Goal: Task Accomplishment & Management: Manage account settings

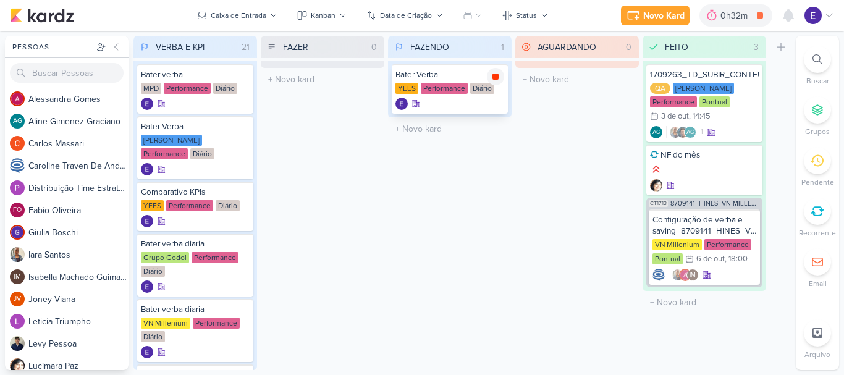
click at [497, 79] on icon at bounding box center [495, 76] width 6 height 6
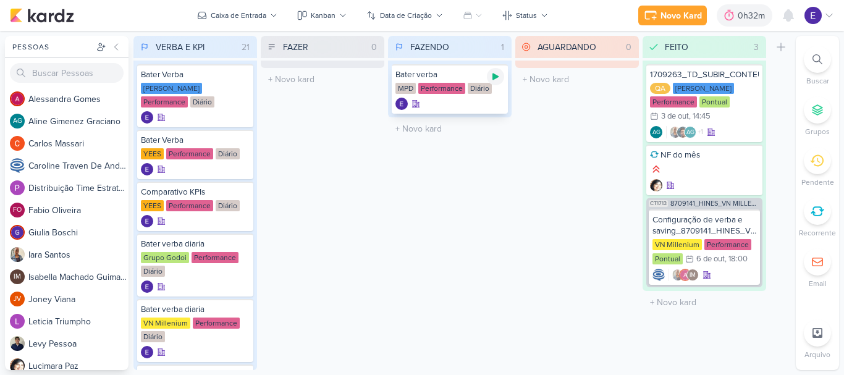
click at [495, 84] on div at bounding box center [495, 76] width 17 height 17
click at [495, 81] on icon at bounding box center [495, 77] width 10 height 10
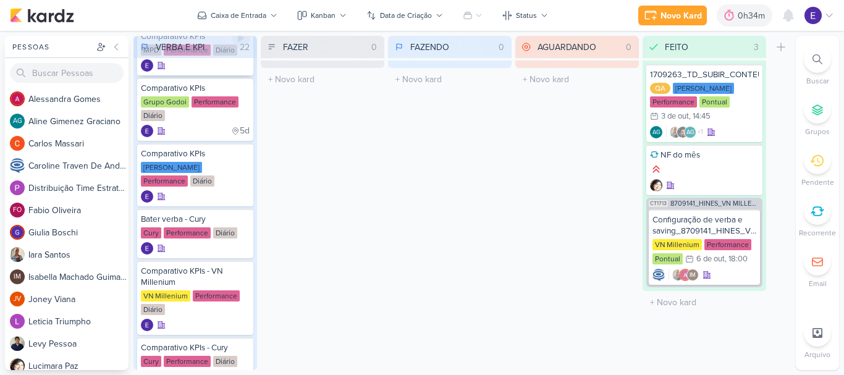
scroll to position [432, 0]
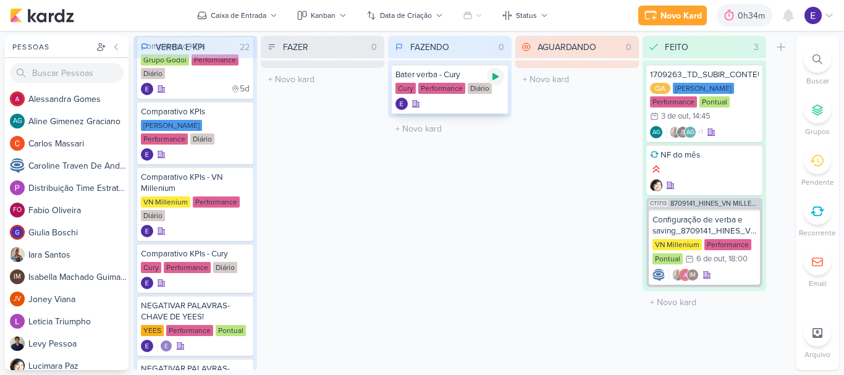
click at [493, 82] on div at bounding box center [495, 76] width 17 height 17
click at [498, 75] on icon at bounding box center [495, 76] width 6 height 6
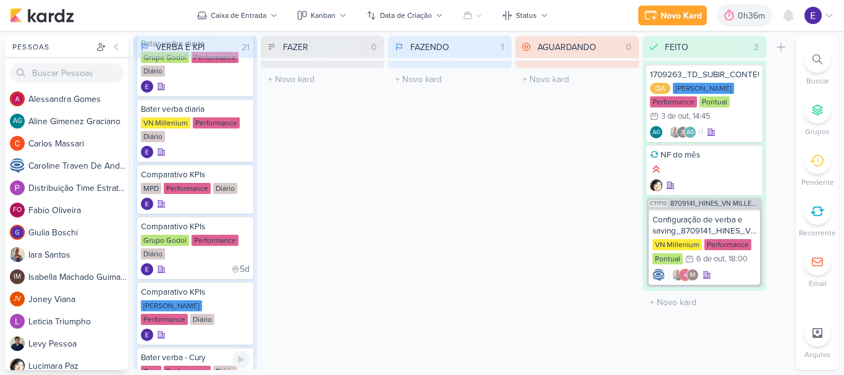
scroll to position [185, 0]
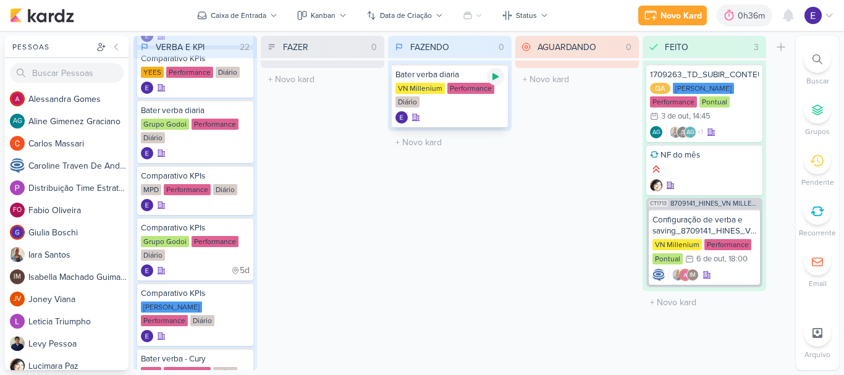
click at [493, 80] on icon at bounding box center [495, 77] width 10 height 10
click at [793, 16] on icon at bounding box center [788, 15] width 15 height 15
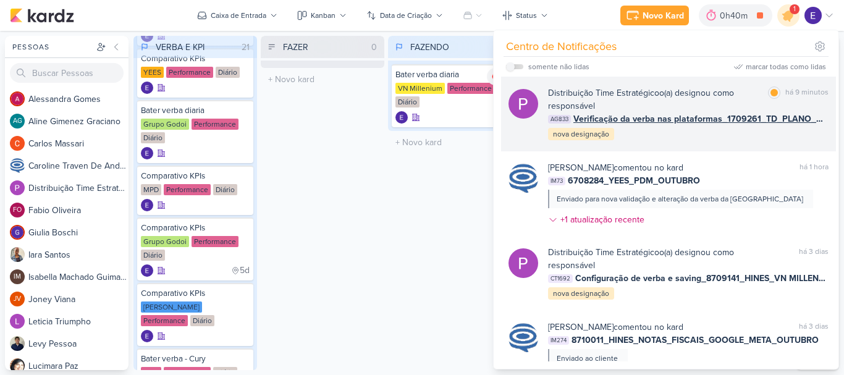
click at [737, 140] on div "Distribuição Time Estratégico o(a) designou como responsável marcar como lida h…" at bounding box center [688, 113] width 280 height 55
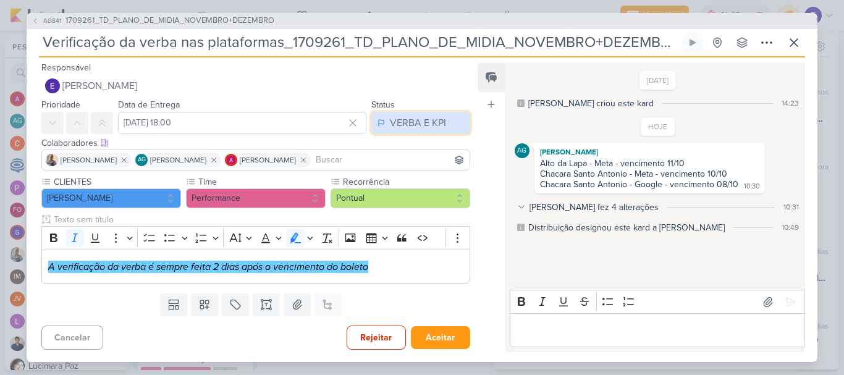
click at [401, 127] on div "VERBA E KPI" at bounding box center [418, 122] width 56 height 15
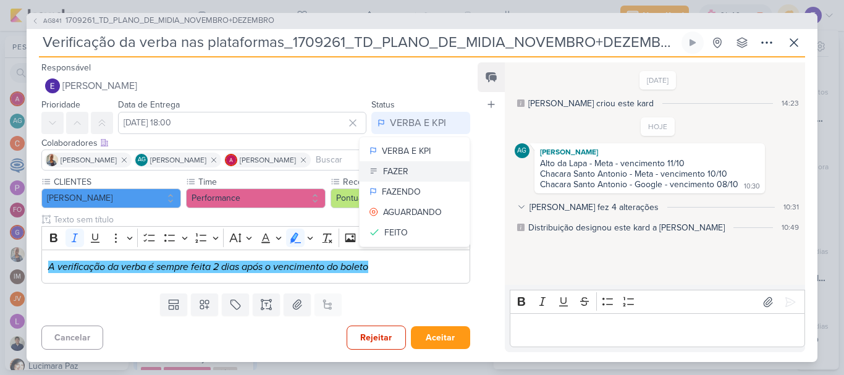
click at [409, 167] on button "FAZER" at bounding box center [414, 171] width 110 height 20
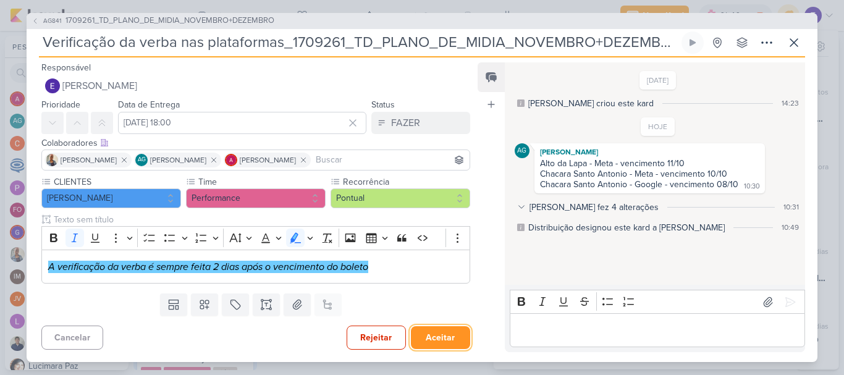
click at [438, 339] on button "Aceitar" at bounding box center [440, 337] width 59 height 23
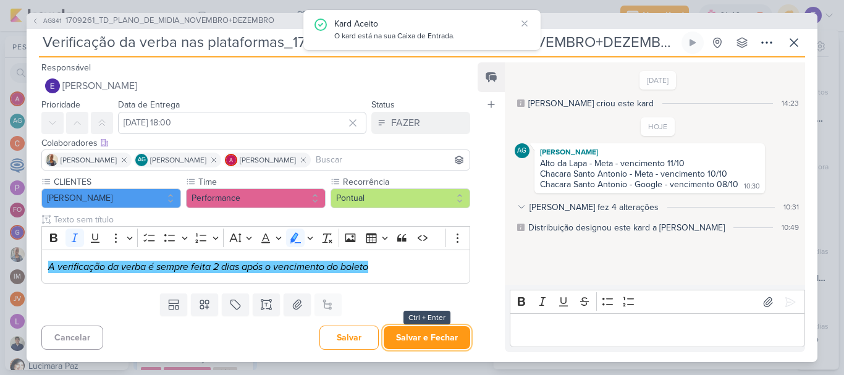
click at [438, 339] on button "Salvar e Fechar" at bounding box center [427, 337] width 86 height 23
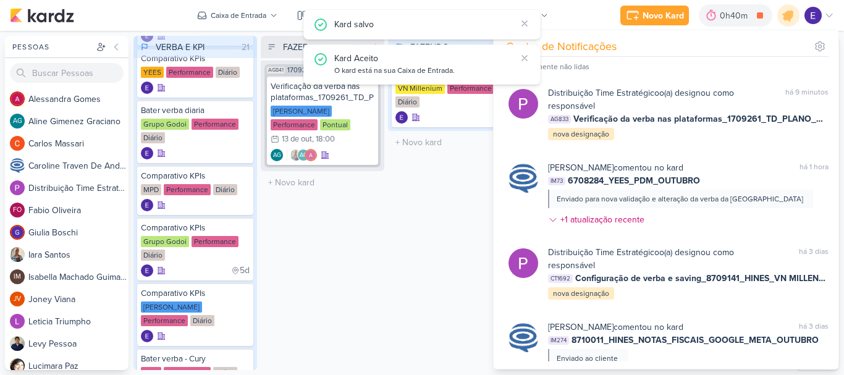
click at [396, 244] on div "FAZENDO 1 Mover Para Esquerda Mover Para Direita [GEOGRAPHIC_DATA] Bater verba …" at bounding box center [450, 203] width 124 height 334
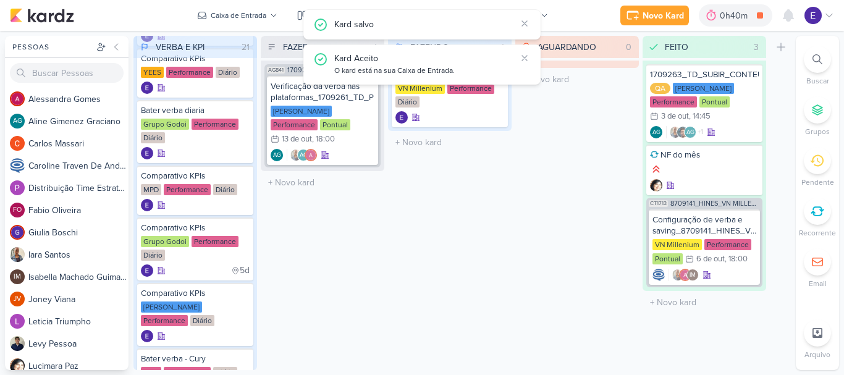
click at [434, 292] on div "FAZENDO 1 Mover Para Esquerda Mover Para Direita [GEOGRAPHIC_DATA] Bater verba …" at bounding box center [450, 203] width 124 height 334
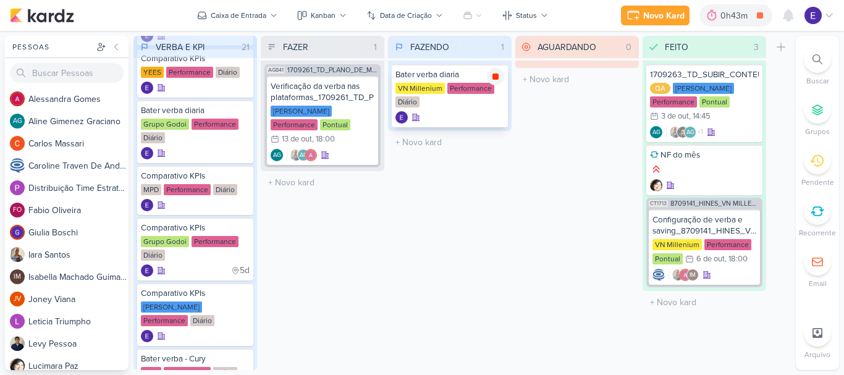
click at [495, 80] on icon at bounding box center [495, 77] width 10 height 10
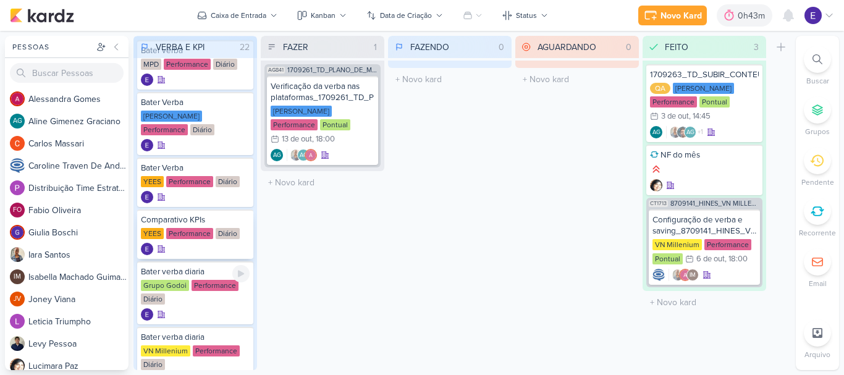
scroll to position [0, 0]
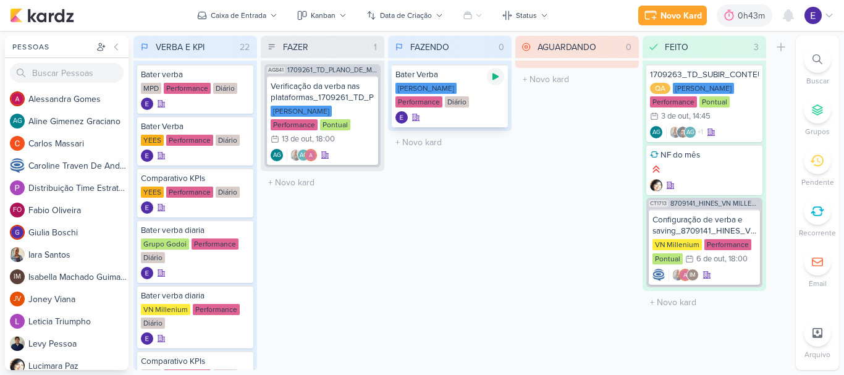
click at [495, 78] on icon at bounding box center [495, 76] width 6 height 7
click at [495, 82] on div at bounding box center [495, 76] width 17 height 17
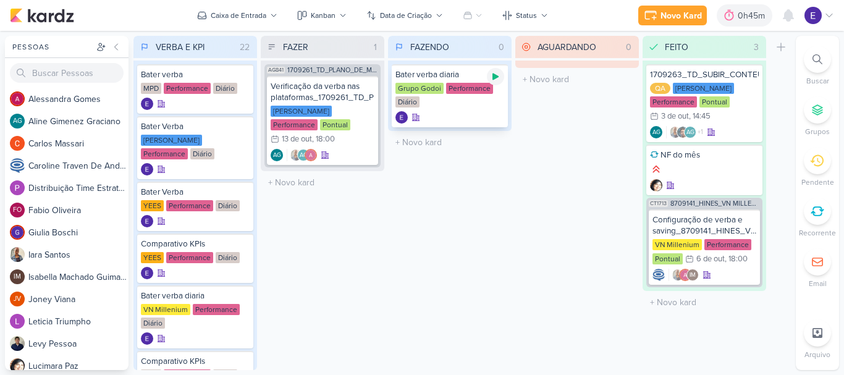
click at [500, 80] on icon at bounding box center [495, 77] width 10 height 10
click at [812, 23] on img at bounding box center [812, 15] width 17 height 17
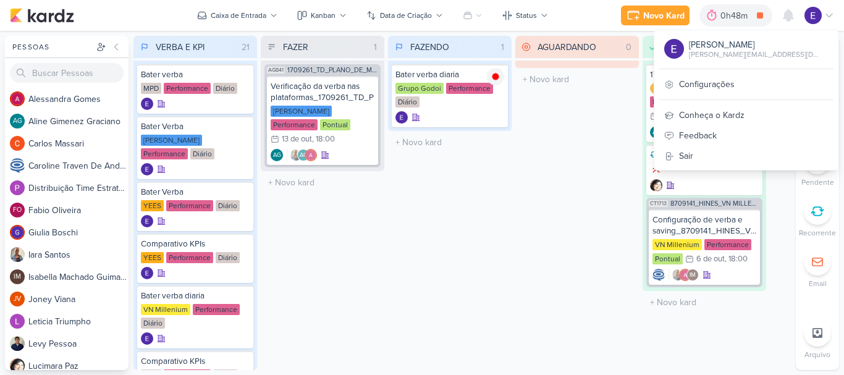
click at [556, 133] on div "AGUARDANDO 0 Mover Para Esquerda Mover Para Direita [GEOGRAPHIC_DATA] O título …" at bounding box center [577, 203] width 124 height 334
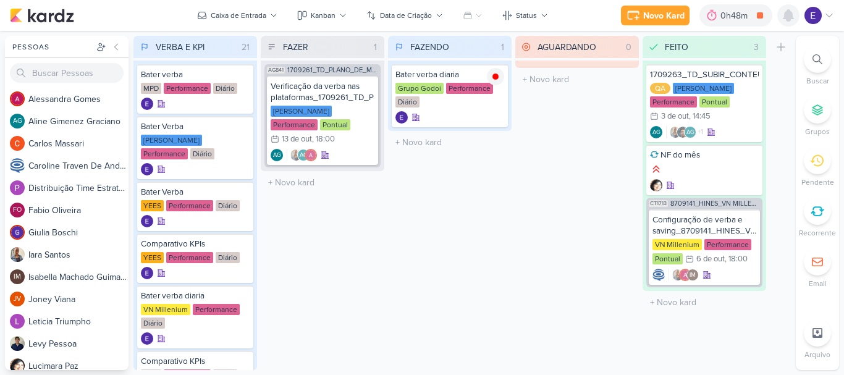
click at [784, 14] on icon at bounding box center [788, 15] width 10 height 11
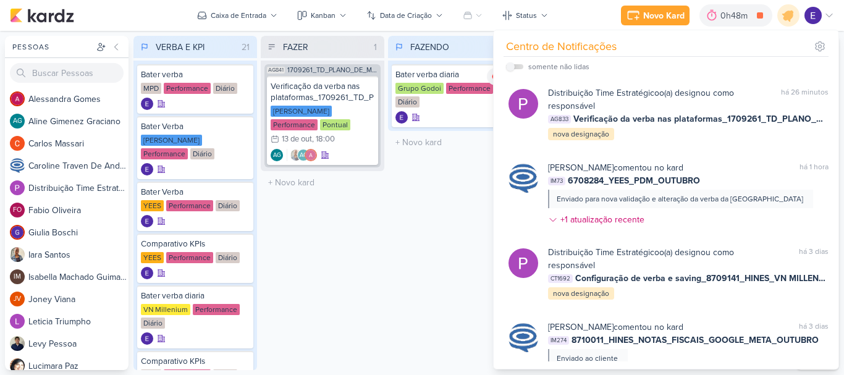
click at [403, 258] on div "FAZENDO 1 Mover Para Esquerda Mover Para Direita [GEOGRAPHIC_DATA] Bater verba …" at bounding box center [450, 203] width 124 height 334
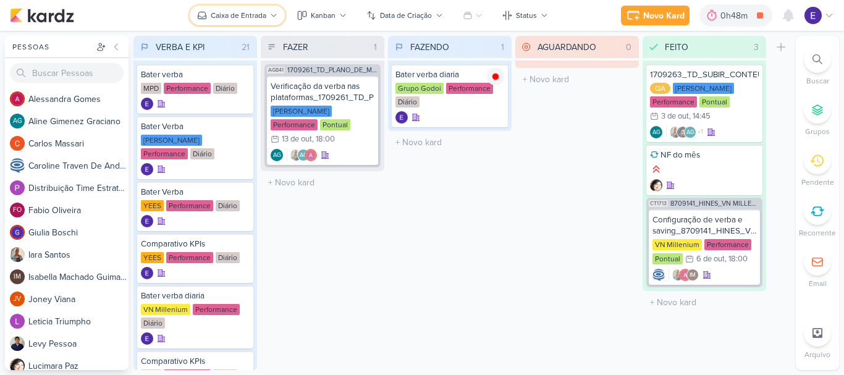
click at [241, 17] on div "Caixa de Entrada" at bounding box center [239, 15] width 56 height 11
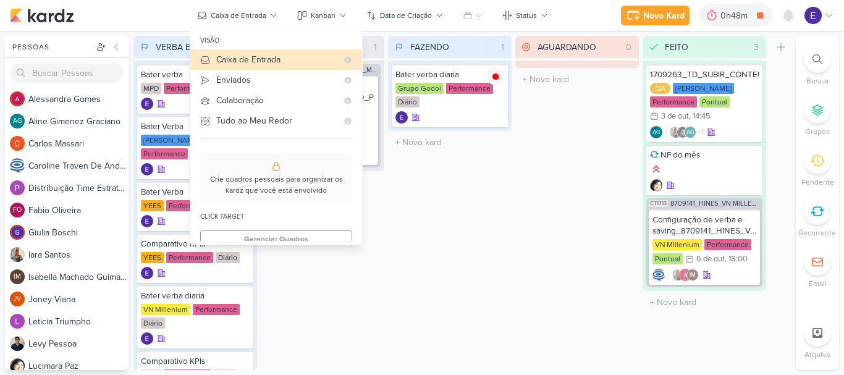
click at [579, 238] on div "AGUARDANDO 0 Mover Para Esquerda Mover Para Direita [GEOGRAPHIC_DATA] O título …" at bounding box center [577, 203] width 124 height 334
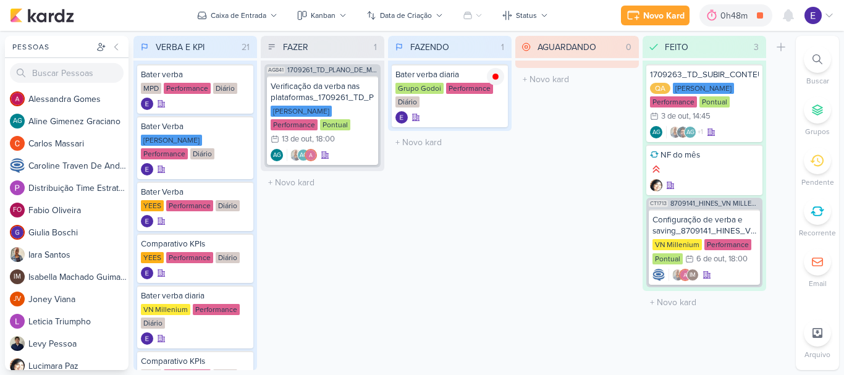
click at [822, 61] on div at bounding box center [816, 59] width 27 height 27
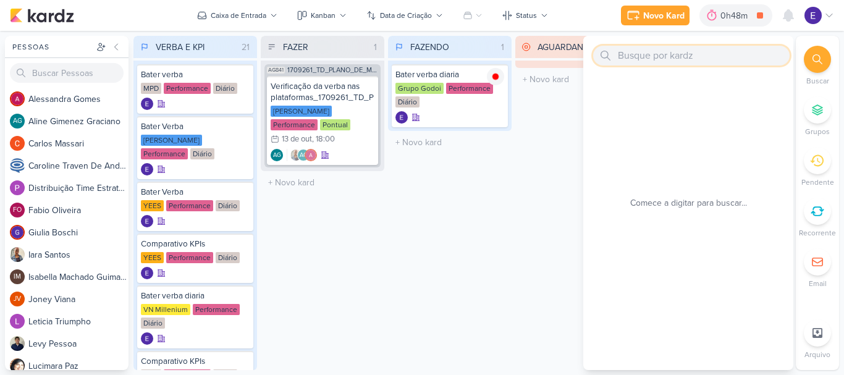
click at [707, 54] on input "text" at bounding box center [691, 56] width 196 height 20
paste input "2500373_GODOI_ OVERVIEW_SEMANAL_COMPORTAMENTO_LEADS"
type input "2"
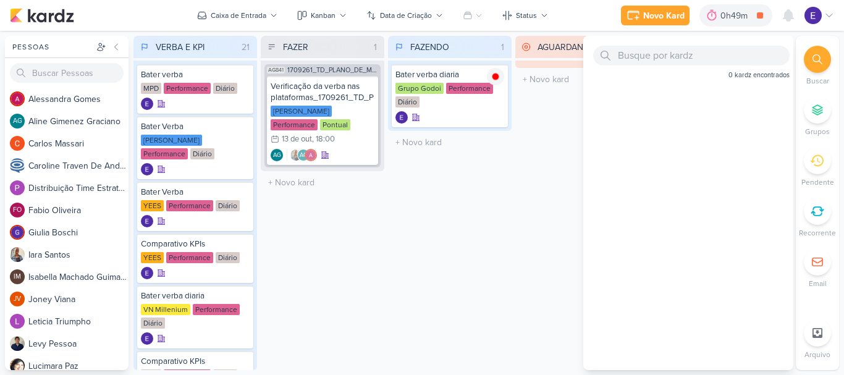
click at [474, 221] on div "FAZENDO 1 Mover Para Esquerda Mover Para Direita [GEOGRAPHIC_DATA] Bater verba …" at bounding box center [450, 203] width 124 height 334
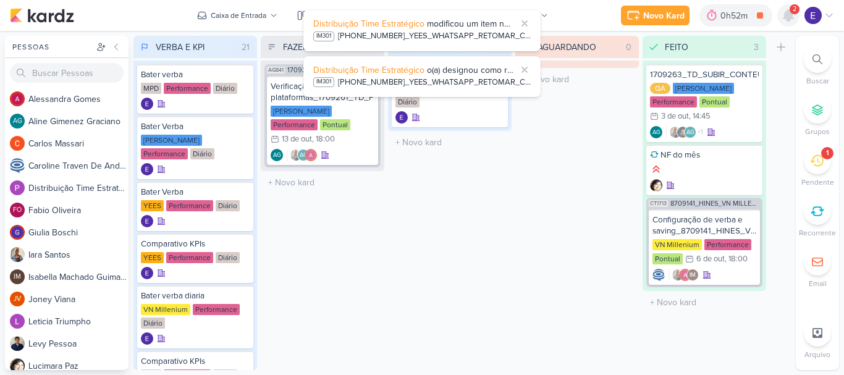
click at [794, 15] on icon at bounding box center [788, 15] width 15 height 15
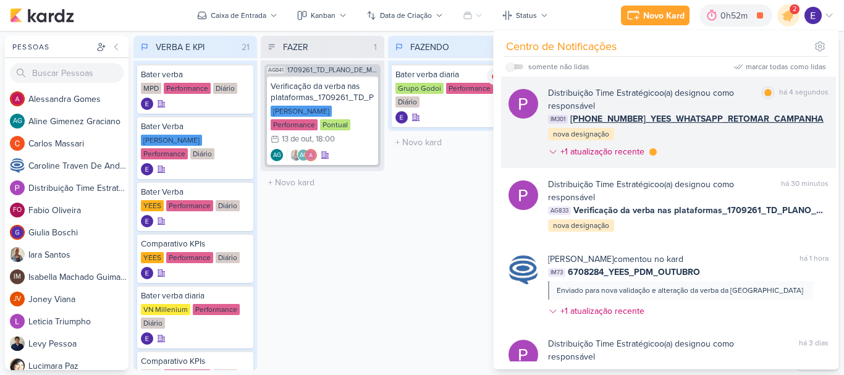
click at [796, 133] on div "Distribuição Time Estratégico o(a) designou como responsável marcar como lida h…" at bounding box center [688, 124] width 280 height 77
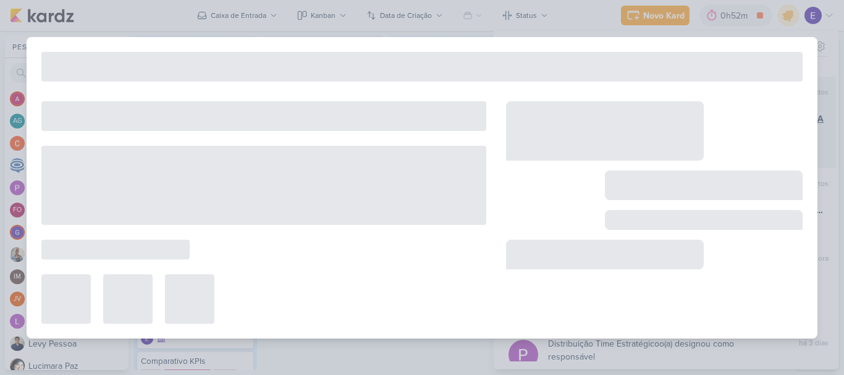
type input "[PHONE_NUMBER]_YEES_WHATSAPP_RETOMAR_CAMPANHA"
type input "[DATE] 18:00"
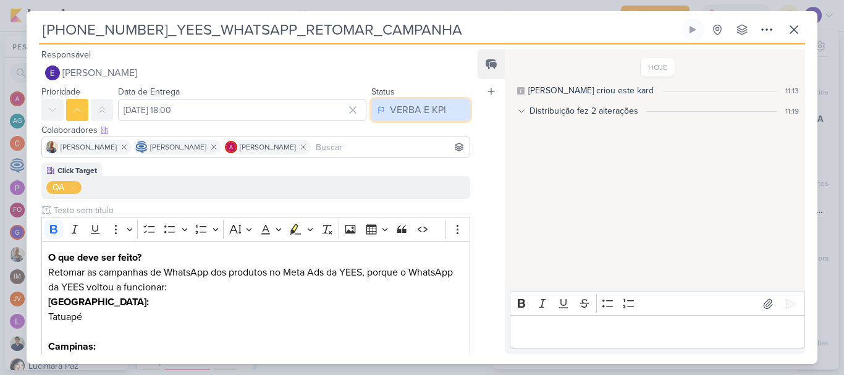
click at [414, 111] on div "VERBA E KPI" at bounding box center [418, 110] width 56 height 15
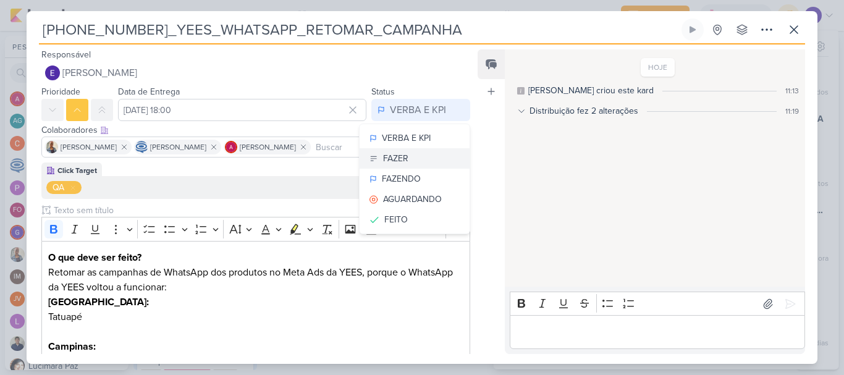
click at [426, 155] on button "FAZER" at bounding box center [414, 158] width 110 height 20
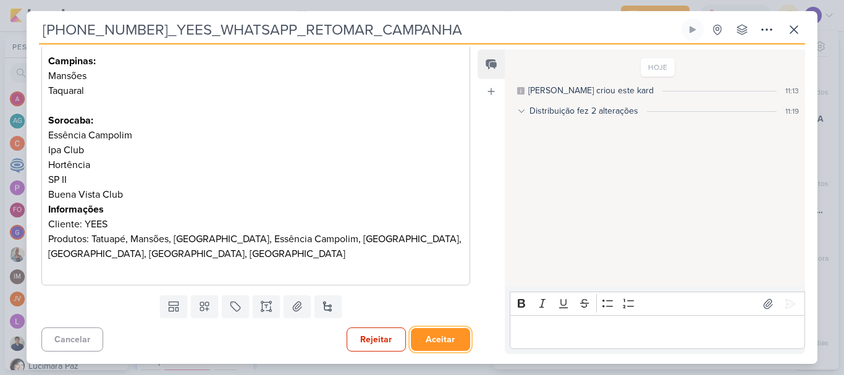
click at [430, 338] on button "Aceitar" at bounding box center [440, 339] width 59 height 23
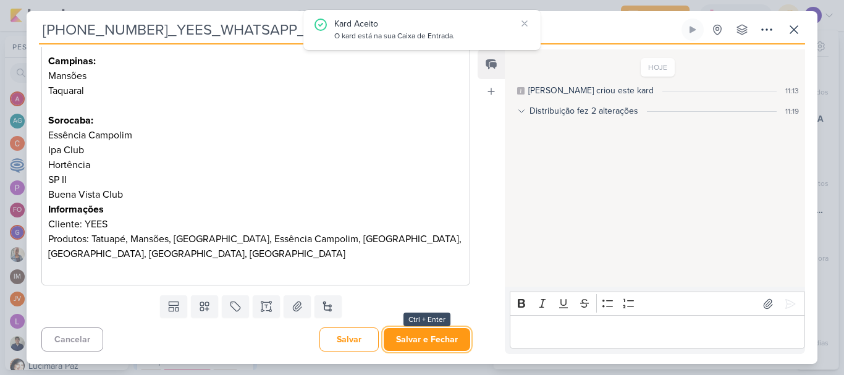
click at [430, 338] on button "Salvar e Fechar" at bounding box center [427, 339] width 86 height 23
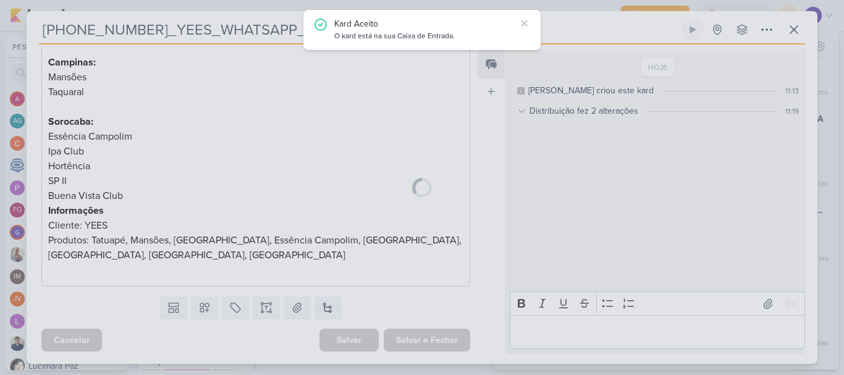
scroll to position [284, 0]
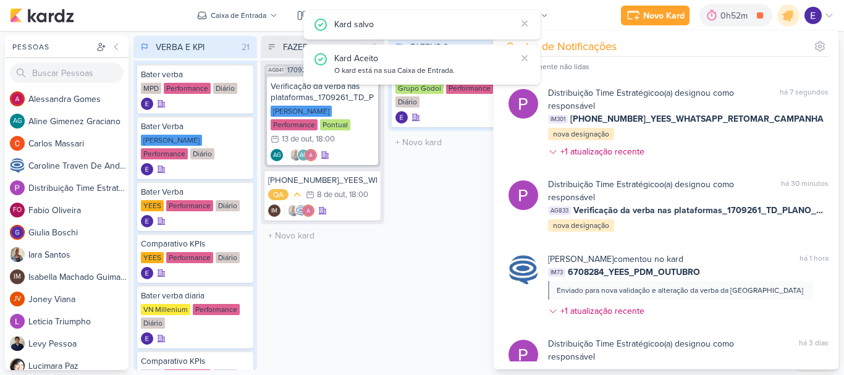
click at [413, 311] on div "FAZENDO 1 Mover Para Esquerda Mover Para Direita [GEOGRAPHIC_DATA] Bater verba …" at bounding box center [450, 203] width 124 height 334
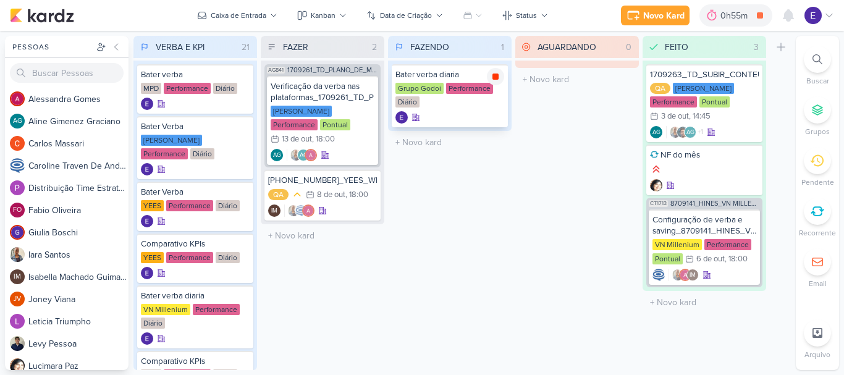
click at [494, 79] on icon at bounding box center [495, 76] width 6 height 6
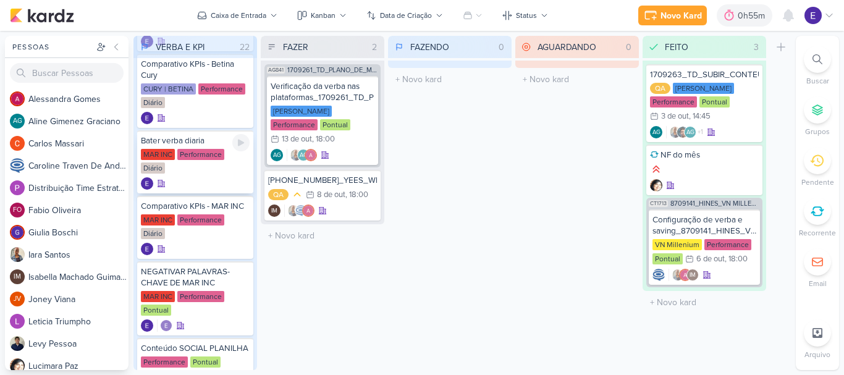
scroll to position [920, 0]
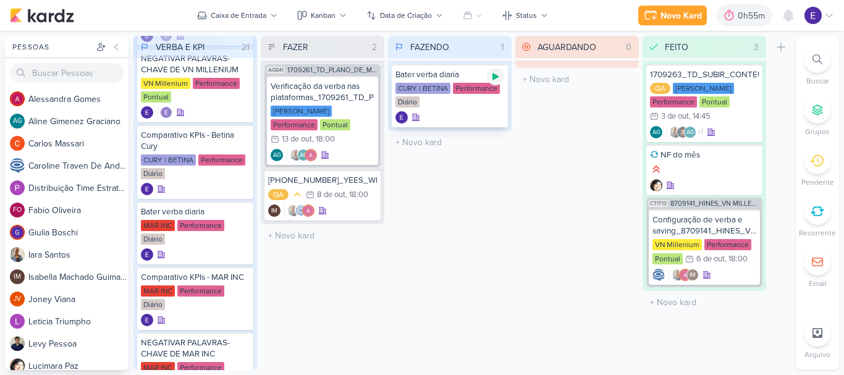
click at [495, 79] on icon at bounding box center [495, 76] width 6 height 7
click at [495, 80] on icon at bounding box center [495, 77] width 10 height 10
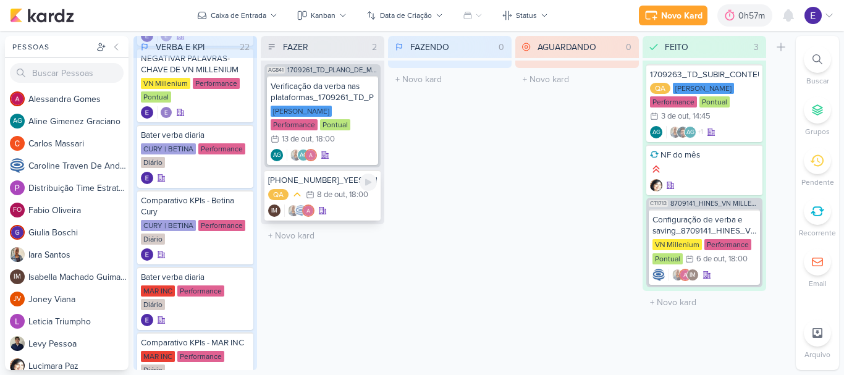
click at [355, 204] on div "IM" at bounding box center [322, 210] width 109 height 12
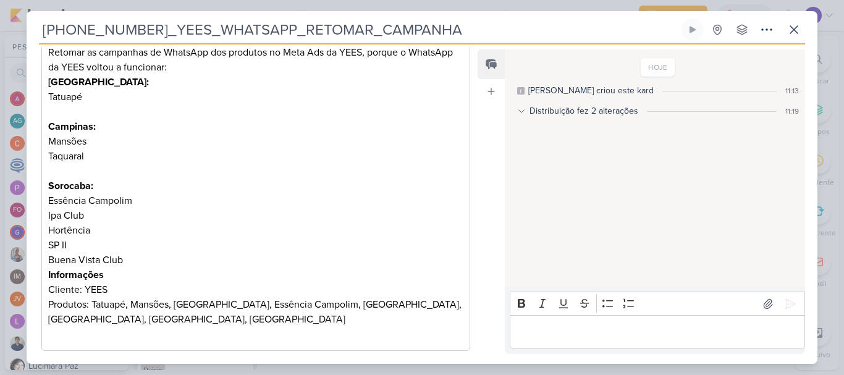
scroll to position [285, 0]
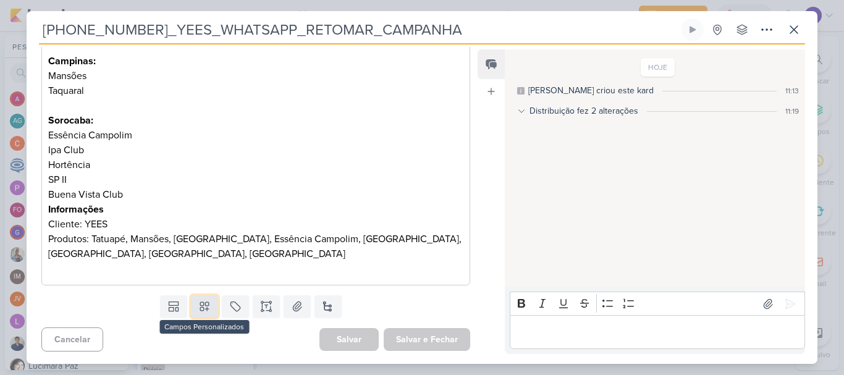
click at [204, 303] on icon at bounding box center [204, 307] width 9 height 9
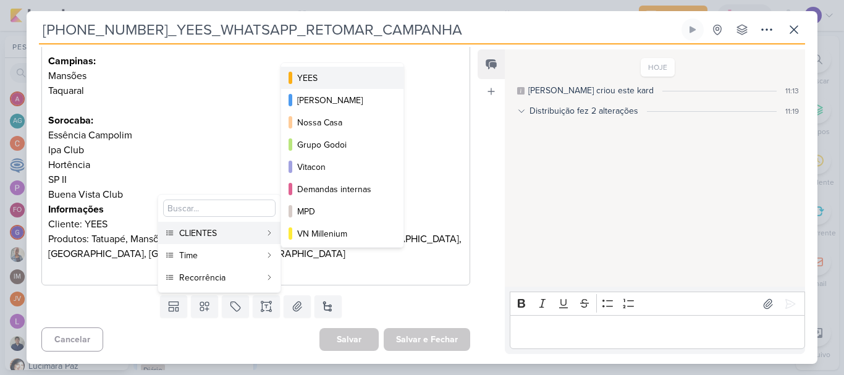
click at [346, 80] on div "YEES" at bounding box center [342, 78] width 91 height 13
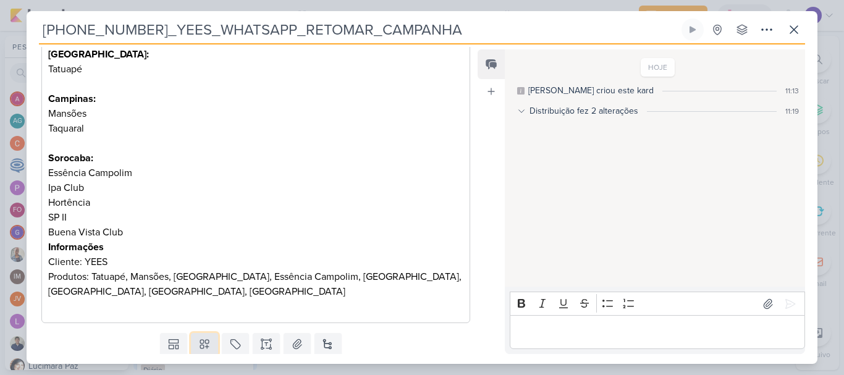
click at [201, 342] on icon at bounding box center [204, 344] width 9 height 9
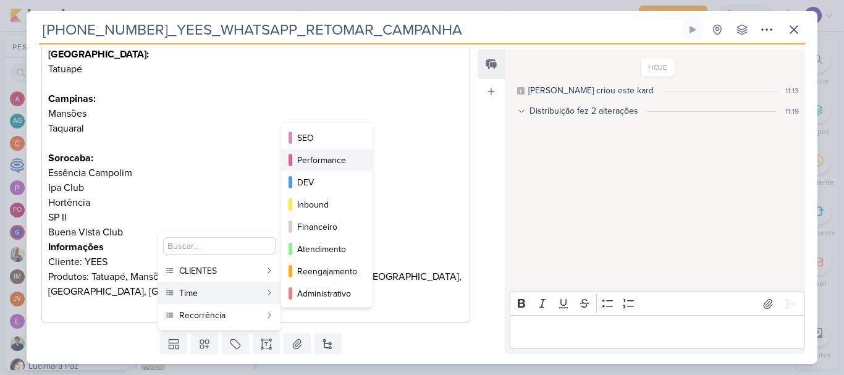
click at [328, 166] on div "Performance" at bounding box center [327, 160] width 61 height 13
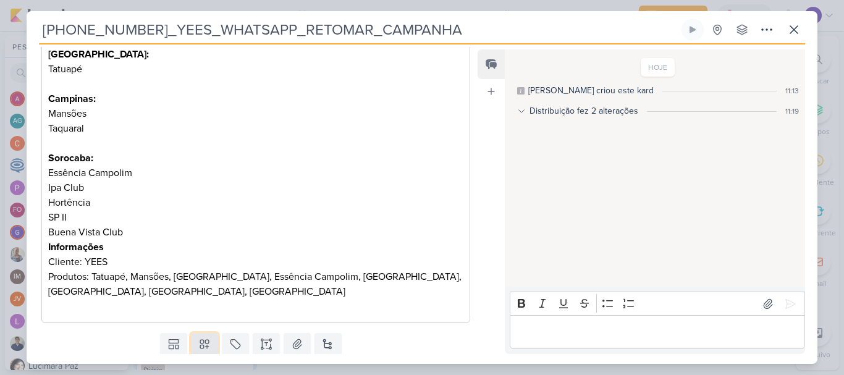
click at [206, 345] on icon at bounding box center [204, 344] width 12 height 12
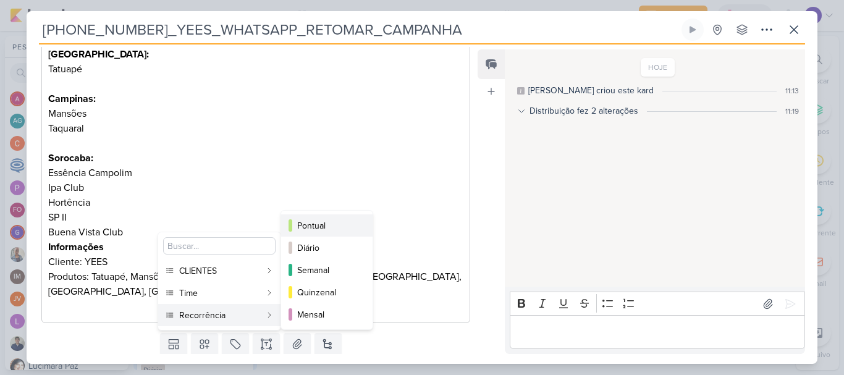
click at [332, 230] on div "Pontual" at bounding box center [327, 225] width 61 height 13
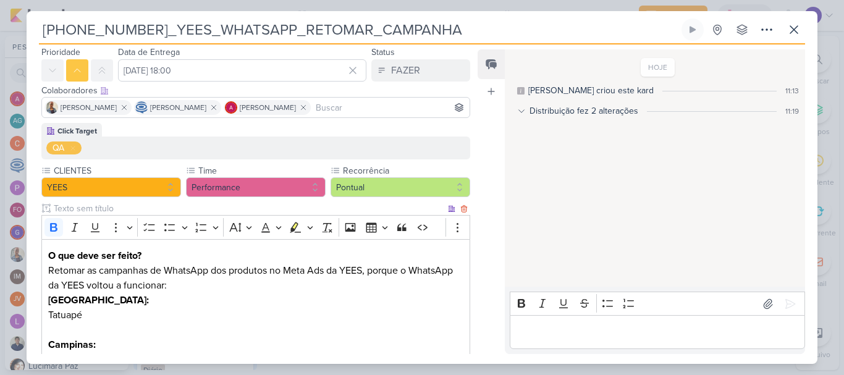
scroll to position [0, 0]
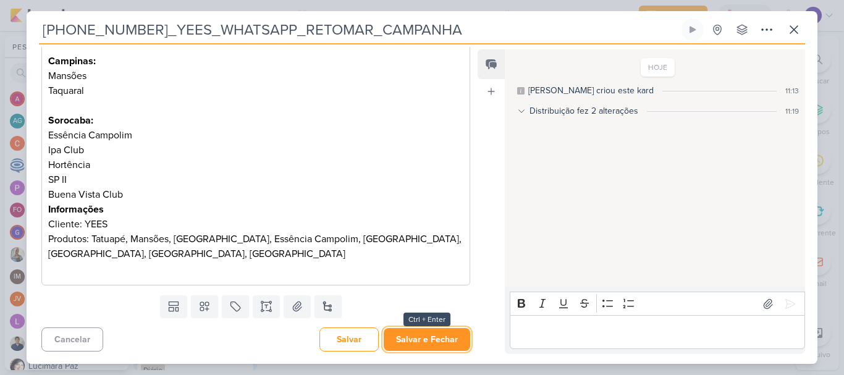
click at [416, 334] on button "Salvar e Fechar" at bounding box center [427, 339] width 86 height 23
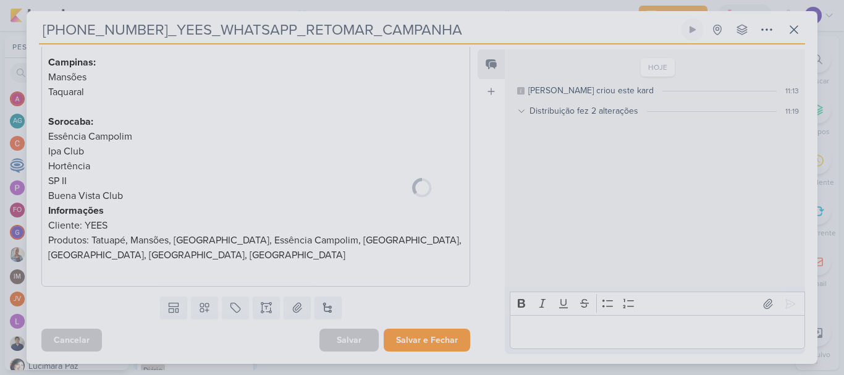
scroll to position [322, 0]
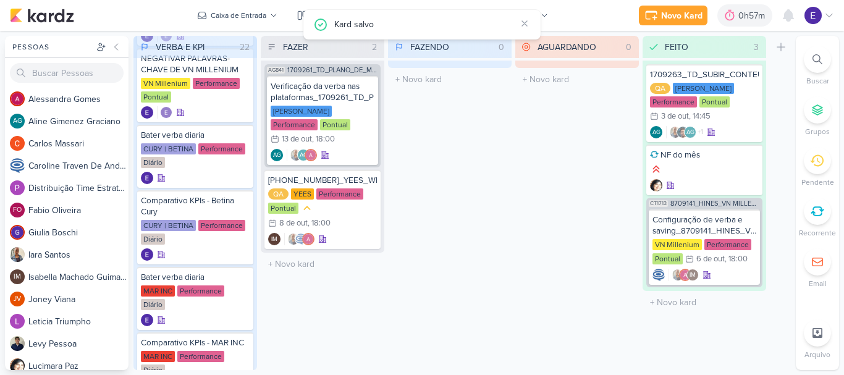
click at [403, 337] on div "FAZENDO 0 Mover Para Esquerda Mover Para Direita [GEOGRAPHIC_DATA] O título do …" at bounding box center [450, 203] width 124 height 334
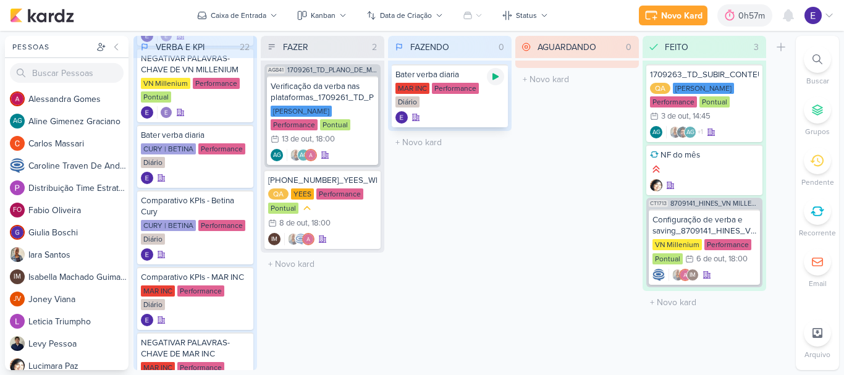
click at [494, 82] on div at bounding box center [495, 76] width 17 height 17
click at [495, 83] on div at bounding box center [495, 76] width 17 height 17
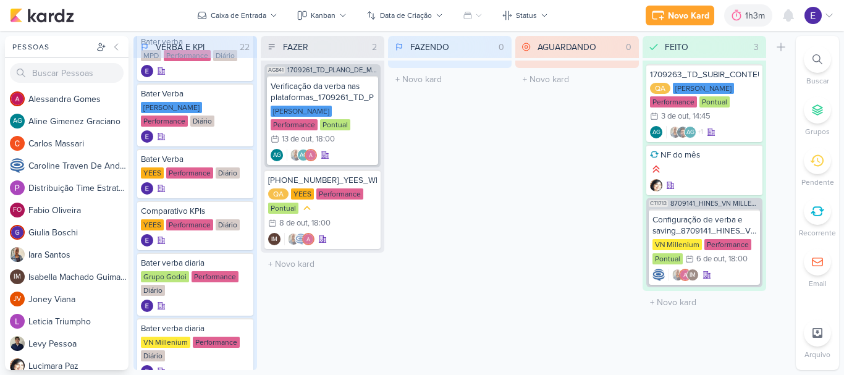
scroll to position [0, 0]
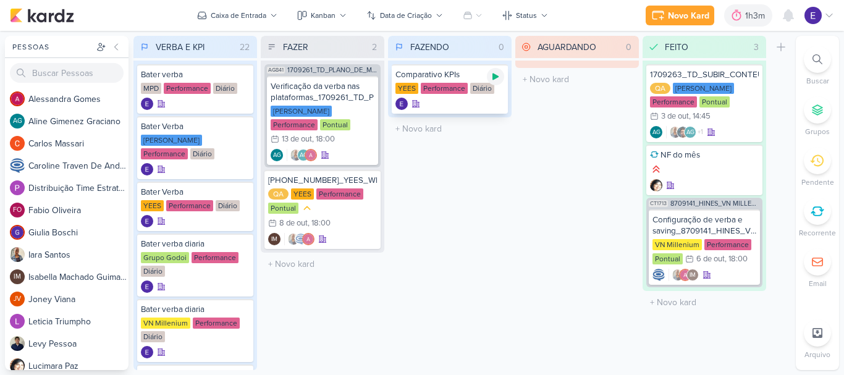
click at [490, 77] on icon at bounding box center [495, 77] width 10 height 10
click at [470, 103] on div at bounding box center [449, 104] width 109 height 12
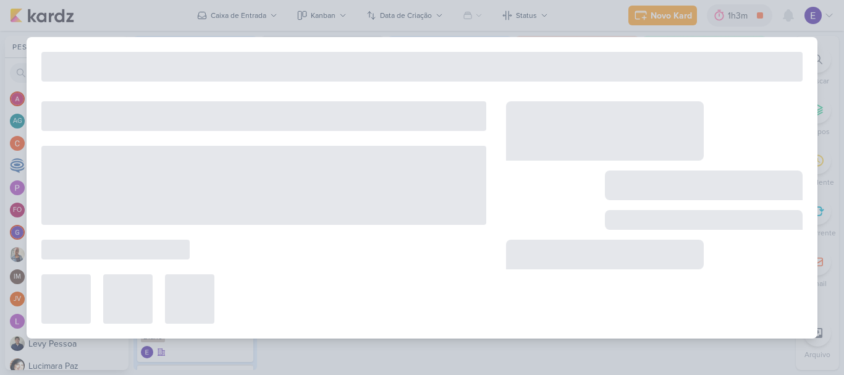
type input "Comparativo KPIs"
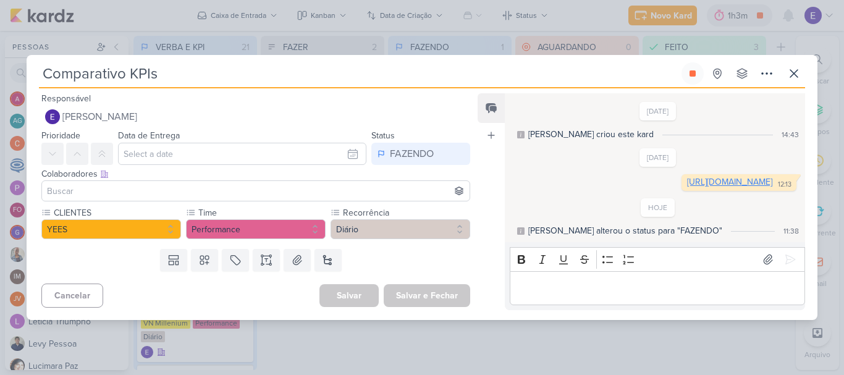
click at [687, 178] on link "[URL][DOMAIN_NAME]" at bounding box center [729, 182] width 85 height 10
click at [781, 62] on div "Comparativo KPIs Criado por mim nenhum grupo disponível esc" at bounding box center [422, 75] width 766 height 26
click at [790, 66] on icon at bounding box center [793, 73] width 15 height 15
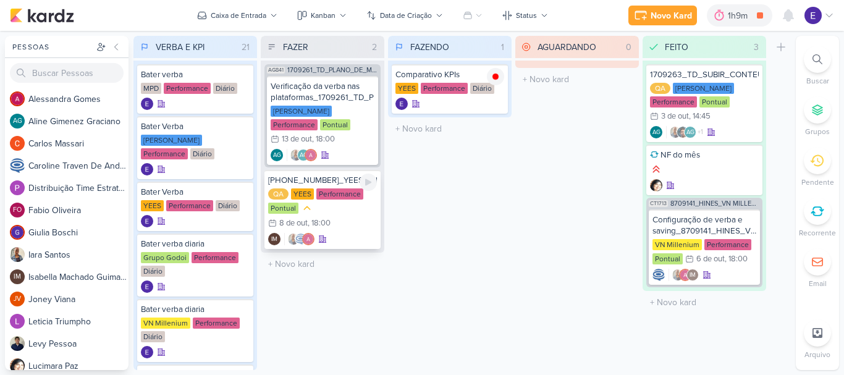
click at [356, 204] on div "QA [GEOGRAPHIC_DATA] Performance Pontual 8/10 [DATE] 18:00" at bounding box center [322, 209] width 109 height 42
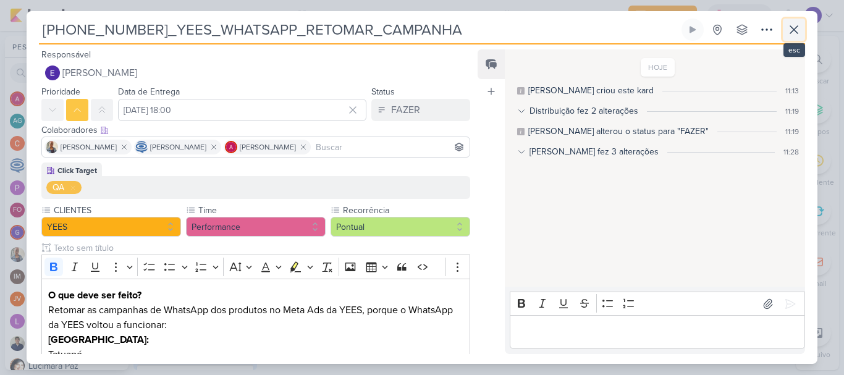
click at [789, 31] on icon at bounding box center [793, 29] width 15 height 15
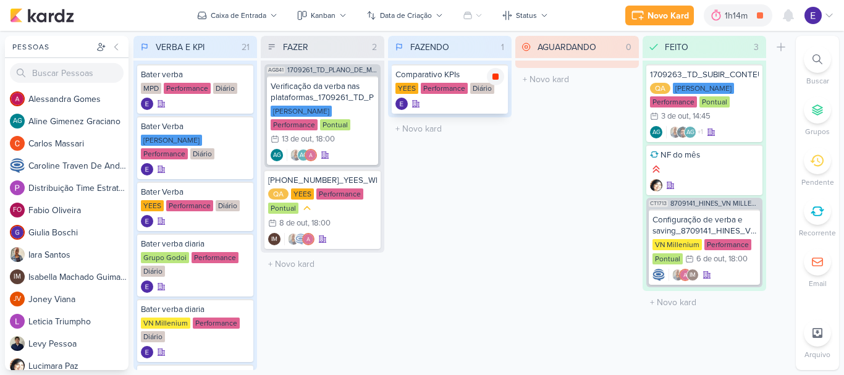
click at [499, 78] on icon at bounding box center [495, 77] width 10 height 10
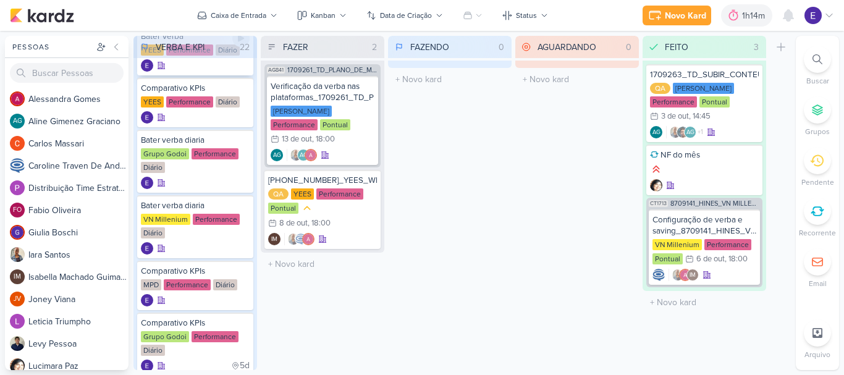
scroll to position [185, 0]
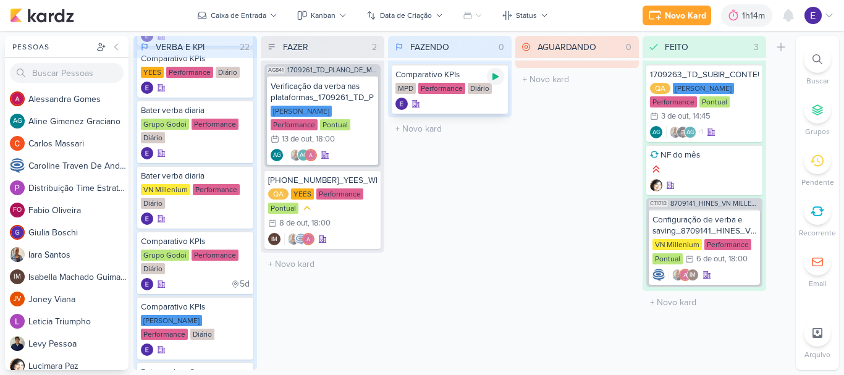
click at [499, 79] on icon at bounding box center [495, 77] width 10 height 10
click at [474, 109] on div at bounding box center [449, 104] width 109 height 12
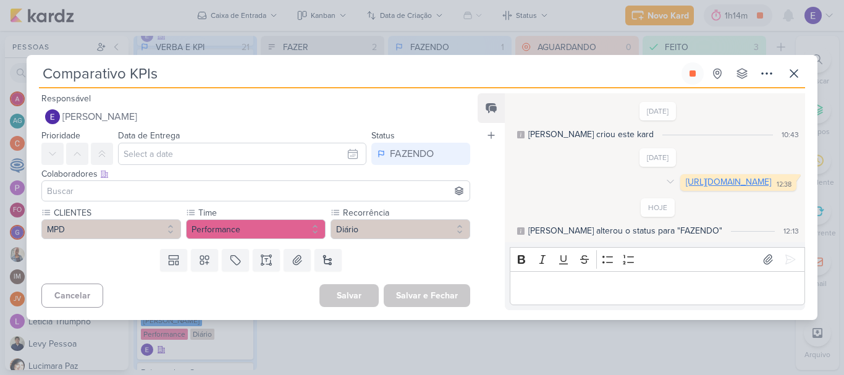
click at [686, 187] on link "[URL][DOMAIN_NAME]" at bounding box center [728, 182] width 85 height 10
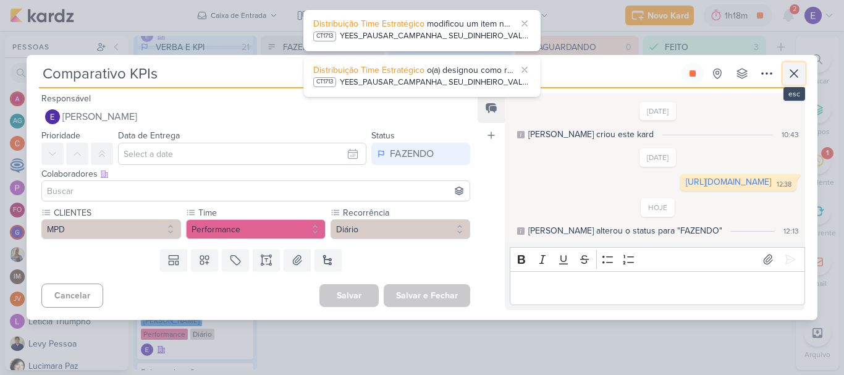
click at [798, 66] on icon at bounding box center [793, 73] width 15 height 15
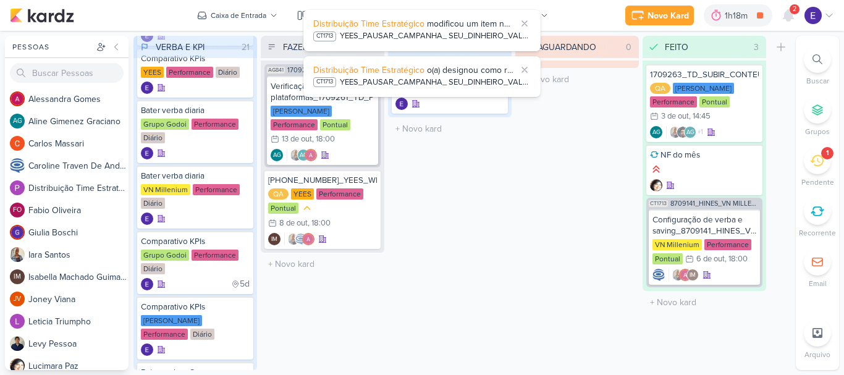
click at [794, 12] on span "2" at bounding box center [794, 9] width 4 height 10
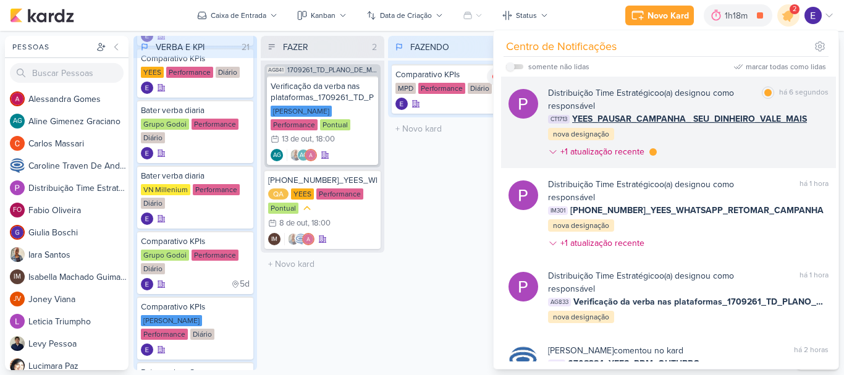
click at [813, 149] on div "Distribuição Time Estratégico o(a) designou como responsável marcar como lida h…" at bounding box center [688, 124] width 280 height 77
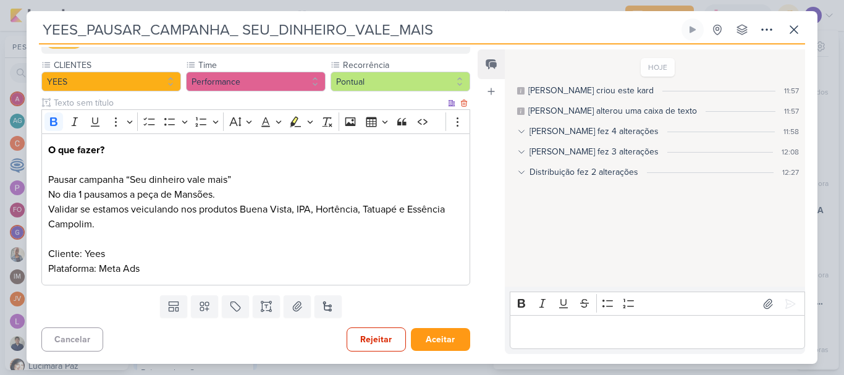
scroll to position [0, 0]
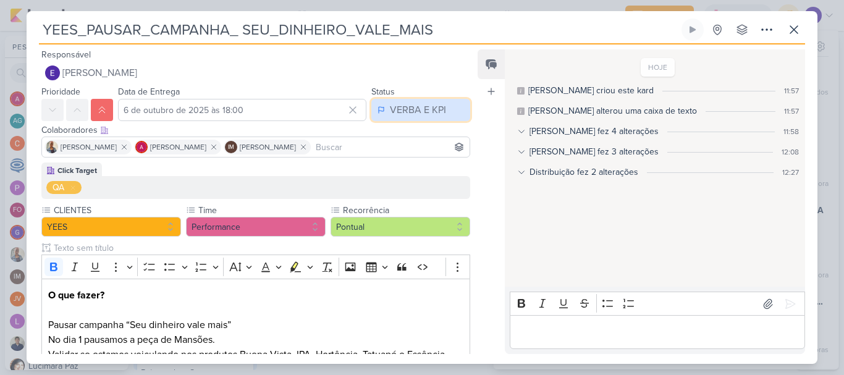
click at [427, 119] on button "VERBA E KPI" at bounding box center [420, 110] width 99 height 22
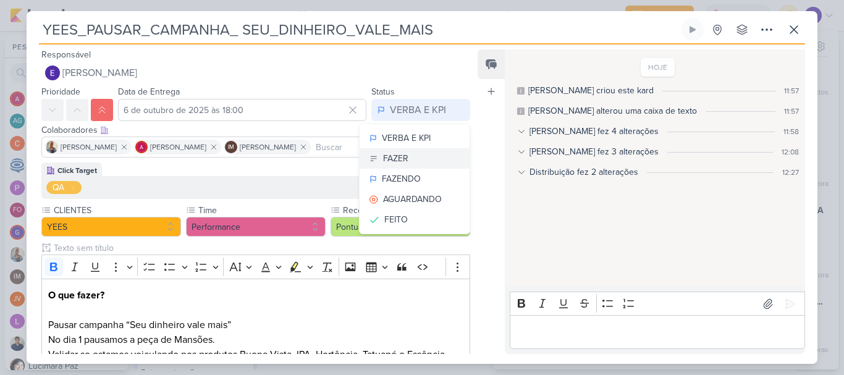
click at [424, 153] on button "FAZER" at bounding box center [414, 158] width 110 height 20
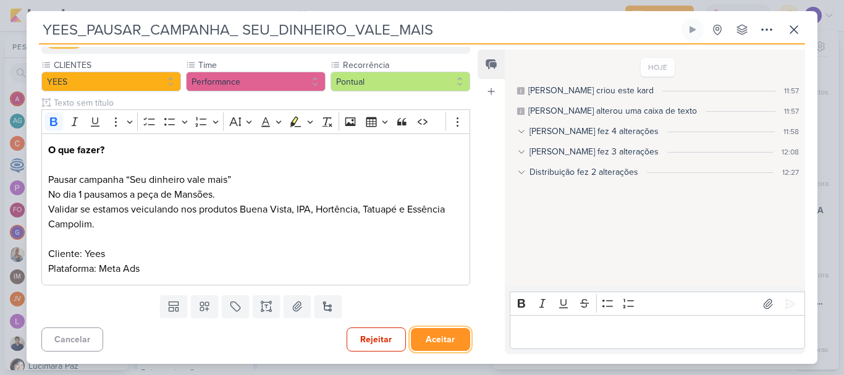
click at [435, 342] on button "Aceitar" at bounding box center [440, 339] width 59 height 23
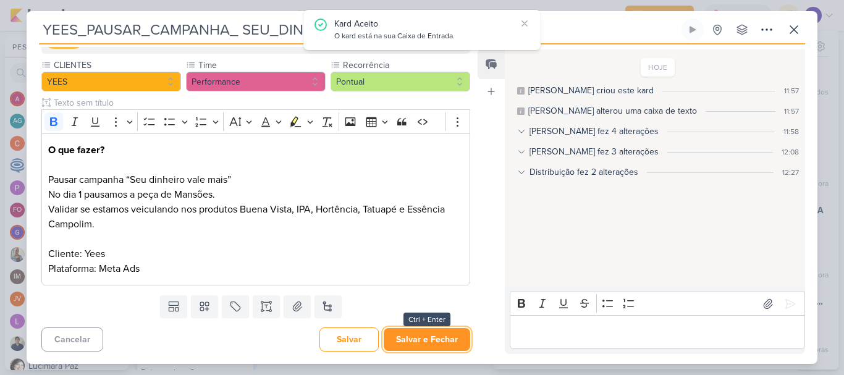
click at [436, 342] on button "Salvar e Fechar" at bounding box center [427, 339] width 86 height 23
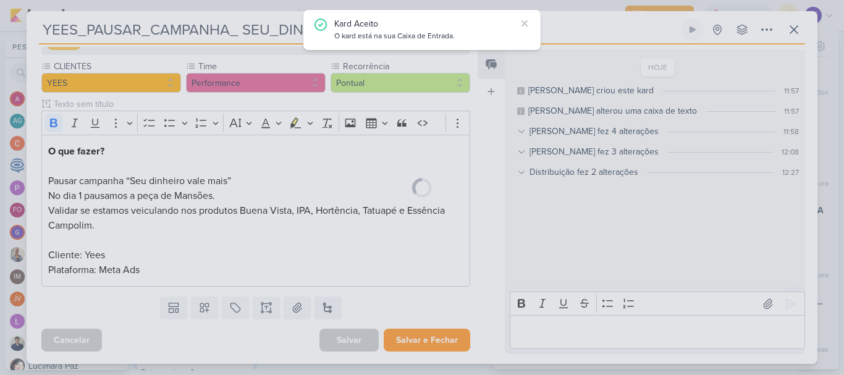
scroll to position [144, 0]
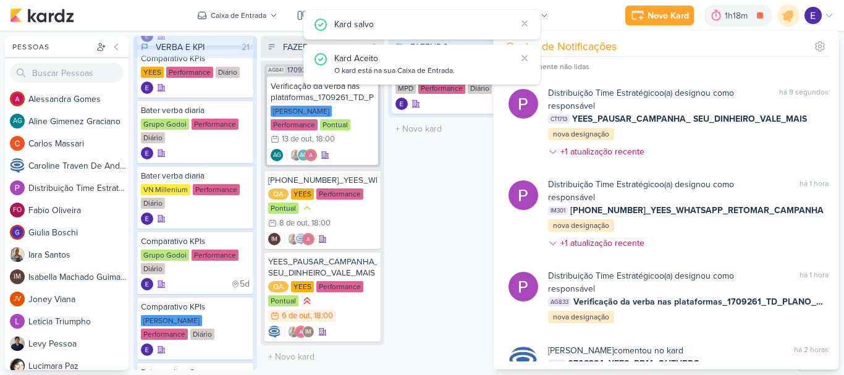
click at [435, 305] on div "FAZENDO 1 Mover Para Esquerda Mover Para Direita [GEOGRAPHIC_DATA] Comparativo …" at bounding box center [450, 203] width 124 height 334
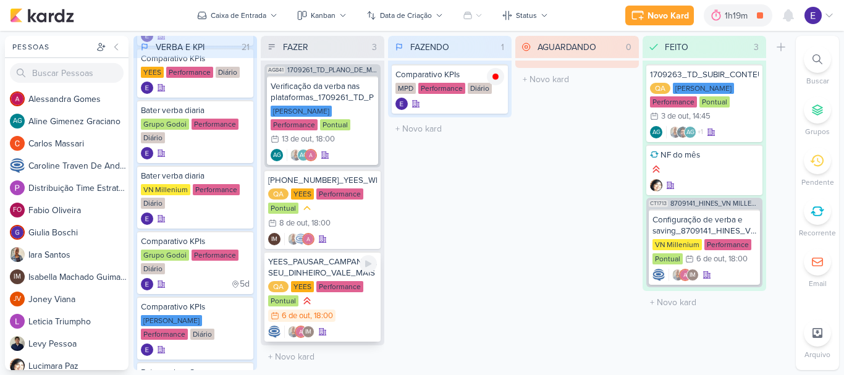
click at [349, 308] on div "QA [GEOGRAPHIC_DATA] Performance Pontual 6/10 [DATE] 18:00" at bounding box center [322, 302] width 109 height 42
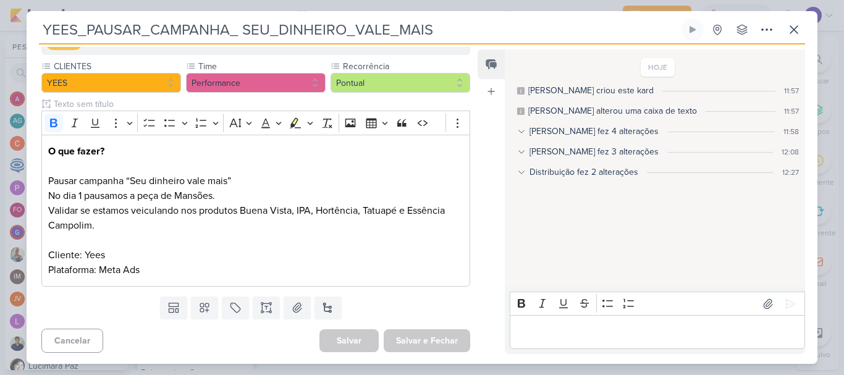
click at [791, 43] on div "YEES_PAUSAR_CAMPANHA_ SEU_DINHEIRO_VALE_MAIS Criado por [PERSON_NAME] nenhum gr…" at bounding box center [422, 32] width 766 height 26
click at [795, 34] on icon at bounding box center [793, 29] width 15 height 15
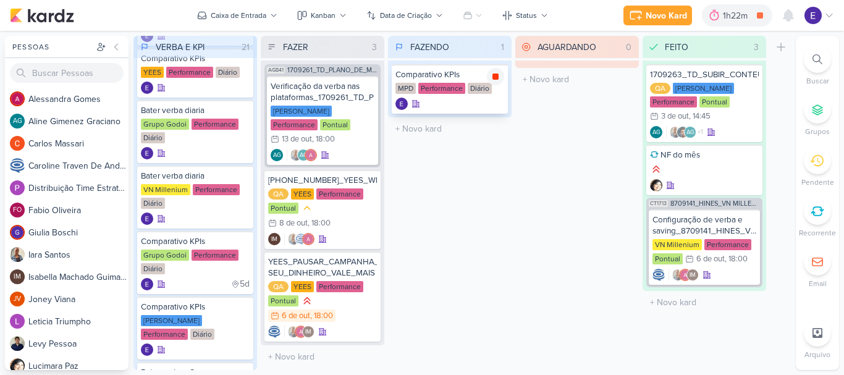
click at [496, 78] on icon at bounding box center [495, 76] width 6 height 6
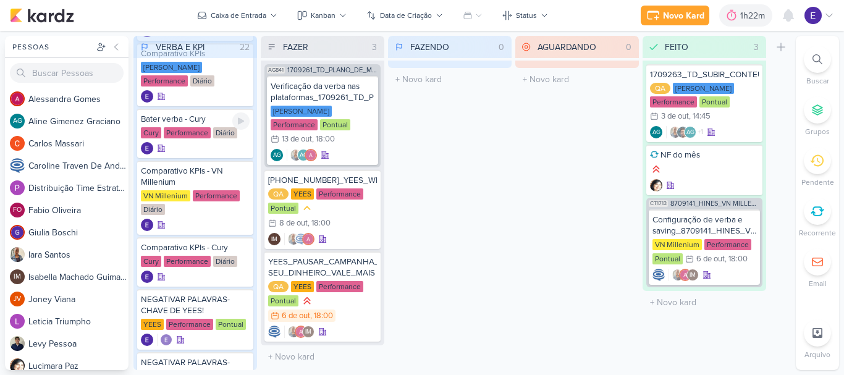
scroll to position [494, 0]
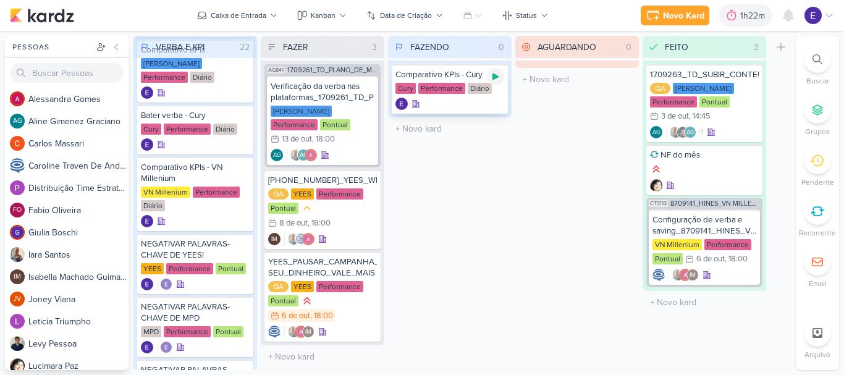
click at [493, 78] on icon at bounding box center [495, 76] width 6 height 7
click at [464, 86] on div "Cury Performance Diário" at bounding box center [449, 89] width 109 height 12
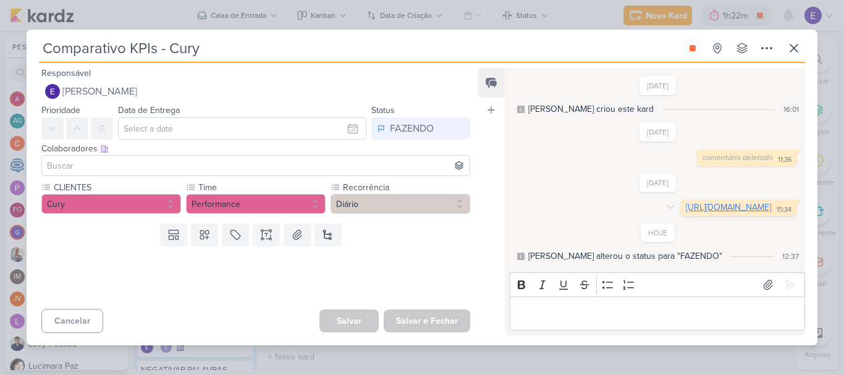
click at [686, 205] on link "[URL][DOMAIN_NAME]" at bounding box center [728, 207] width 85 height 10
click at [685, 43] on button at bounding box center [692, 48] width 22 height 22
click at [790, 44] on icon at bounding box center [793, 48] width 15 height 15
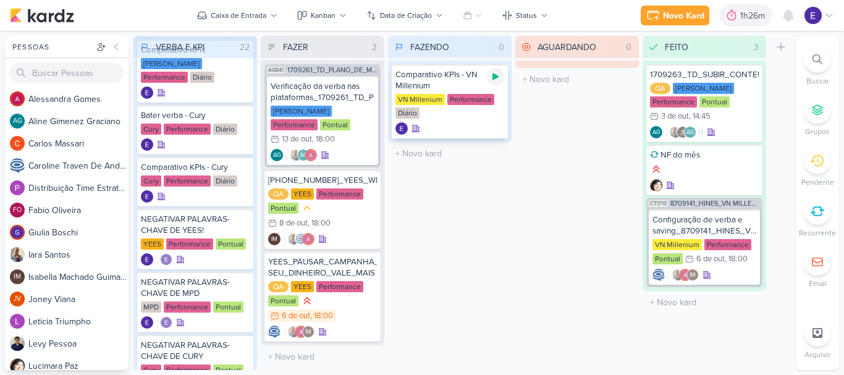
click at [492, 80] on icon at bounding box center [495, 77] width 10 height 10
click at [492, 86] on div "Comparativo KPIs - VN Millenium" at bounding box center [449, 80] width 109 height 22
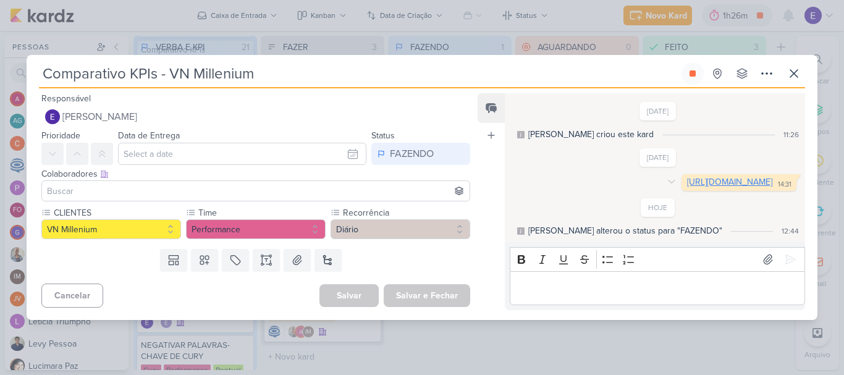
click at [687, 187] on link "[URL][DOMAIN_NAME]" at bounding box center [729, 182] width 85 height 10
click at [694, 62] on button at bounding box center [692, 73] width 22 height 22
click at [787, 70] on icon at bounding box center [793, 73] width 15 height 15
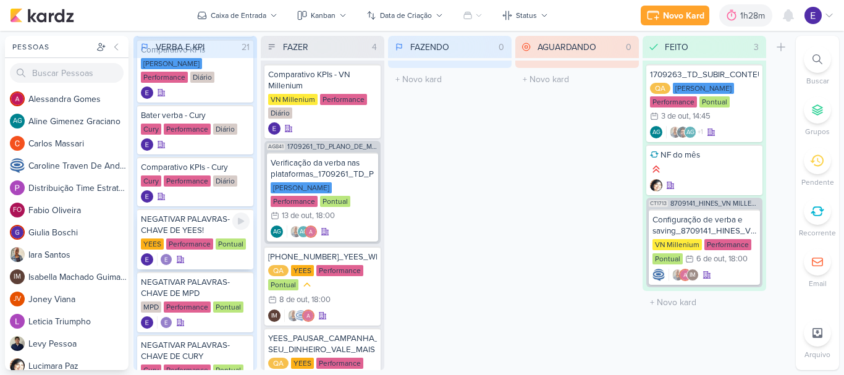
scroll to position [432, 0]
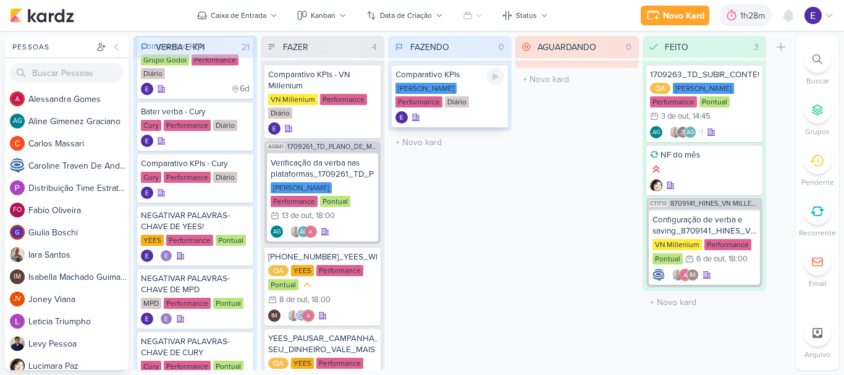
click at [504, 74] on div "Comparativo KPIs [PERSON_NAME] Performance Diário" at bounding box center [450, 95] width 116 height 63
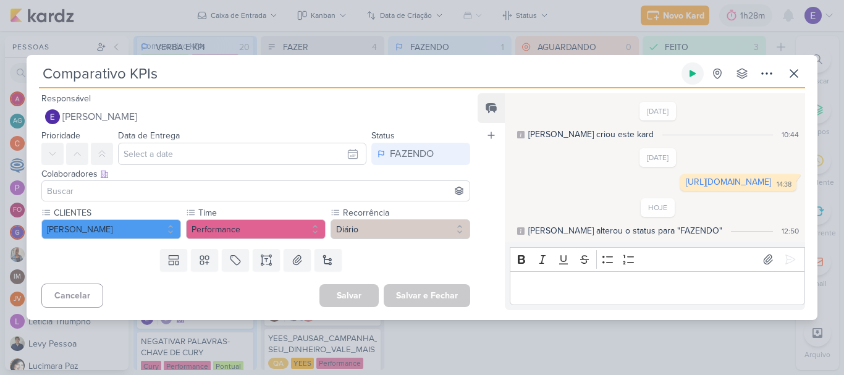
click at [694, 70] on button at bounding box center [692, 73] width 22 height 22
click at [698, 182] on link "[URL][DOMAIN_NAME]" at bounding box center [728, 182] width 85 height 10
click at [692, 70] on icon at bounding box center [692, 73] width 6 height 6
click at [799, 66] on icon at bounding box center [793, 73] width 15 height 15
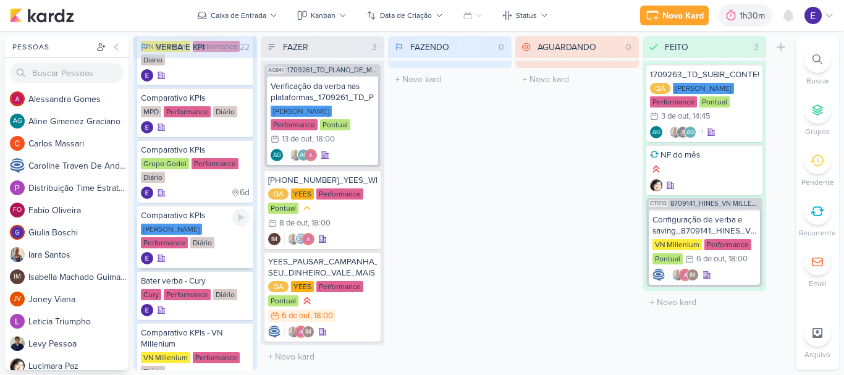
scroll to position [309, 0]
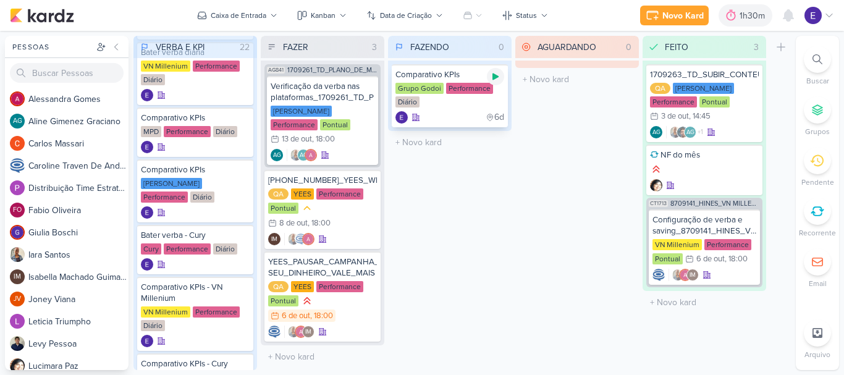
click at [502, 76] on div at bounding box center [495, 76] width 17 height 17
click at [463, 110] on div "Comparativo KPIs Grupo Godoi Performance Diário 6d" at bounding box center [450, 95] width 116 height 63
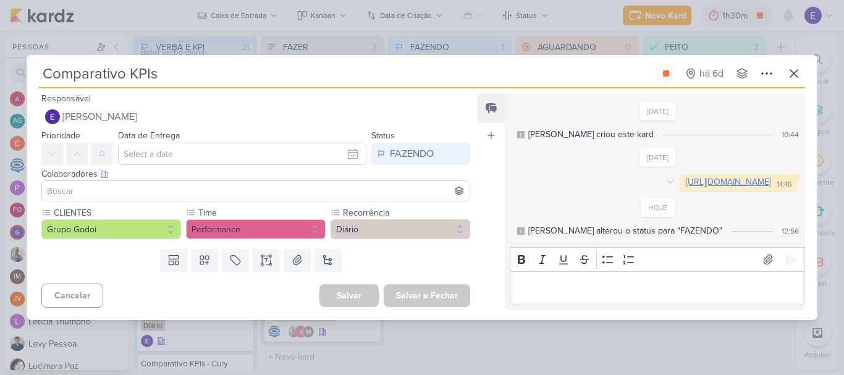
click at [686, 177] on link "[URL][DOMAIN_NAME]" at bounding box center [728, 182] width 85 height 10
click at [673, 64] on button at bounding box center [666, 73] width 22 height 22
click at [791, 70] on icon at bounding box center [793, 73] width 7 height 7
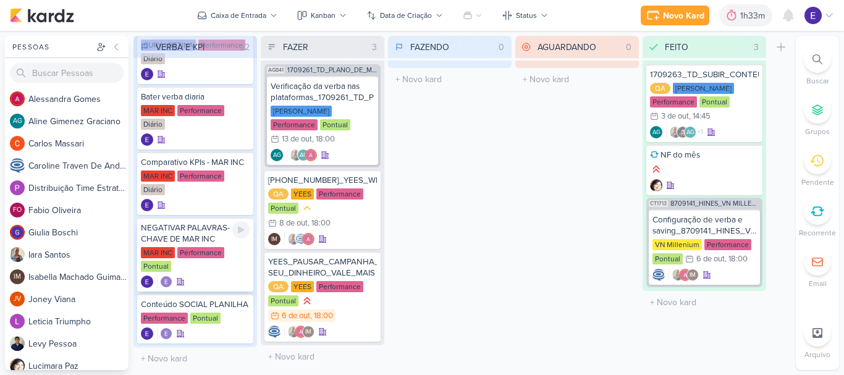
scroll to position [982, 0]
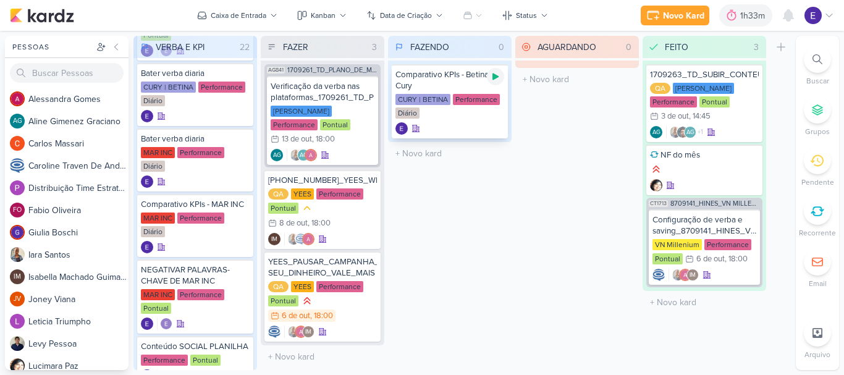
click at [501, 78] on div at bounding box center [495, 76] width 17 height 17
click at [470, 118] on div "CURY | BETINA Performance Diário" at bounding box center [449, 107] width 109 height 26
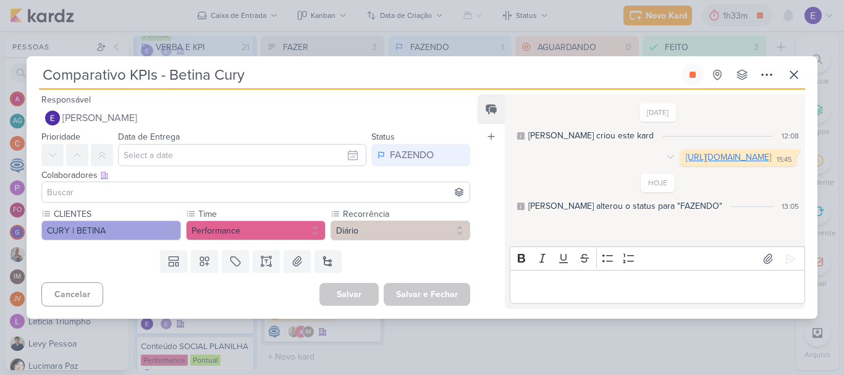
click at [686, 157] on link "[URL][DOMAIN_NAME]" at bounding box center [728, 157] width 85 height 10
click at [700, 75] on button at bounding box center [692, 75] width 22 height 22
click at [784, 72] on button at bounding box center [793, 75] width 22 height 22
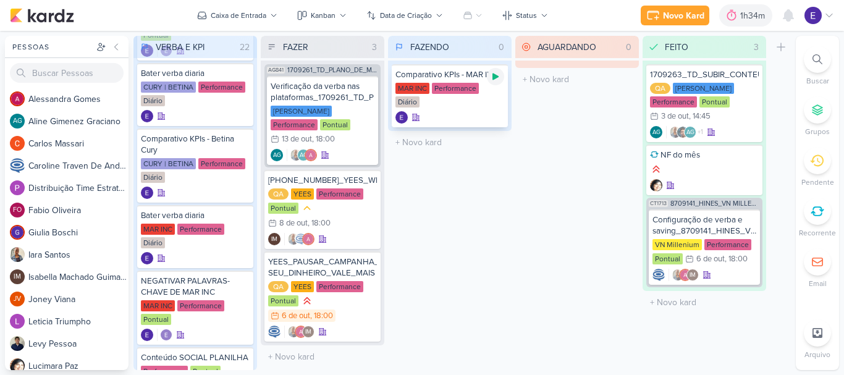
click at [491, 80] on icon at bounding box center [495, 77] width 10 height 10
click at [479, 109] on div "Comparativo KPIs - MAR INC MAR INC Performance Diário" at bounding box center [450, 95] width 116 height 63
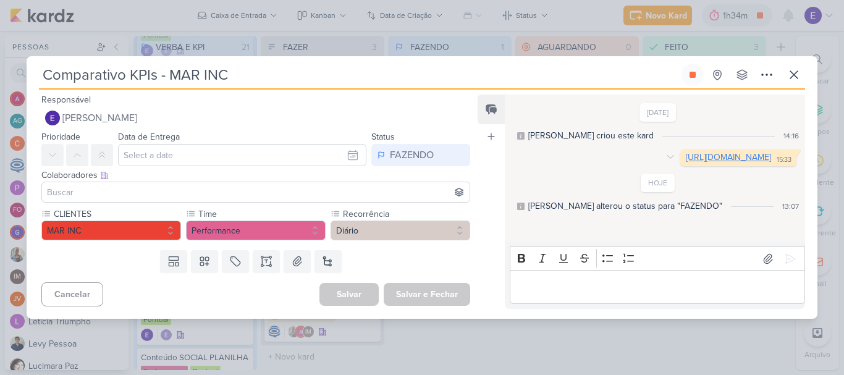
click at [717, 162] on link "[URL][DOMAIN_NAME]" at bounding box center [728, 157] width 85 height 10
click at [798, 82] on button at bounding box center [793, 75] width 22 height 22
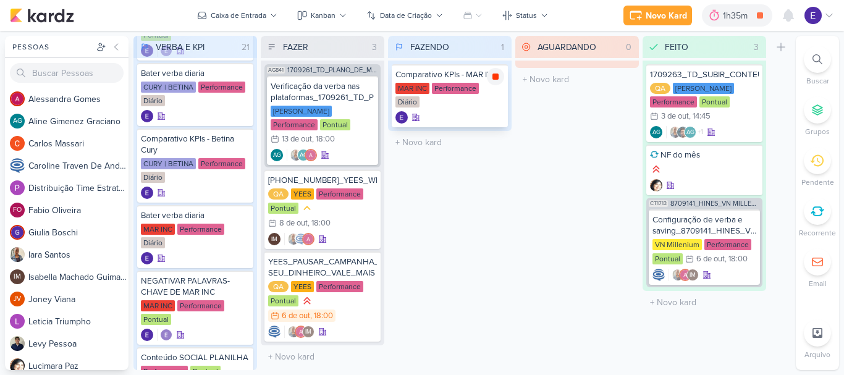
click at [492, 72] on icon at bounding box center [495, 77] width 10 height 10
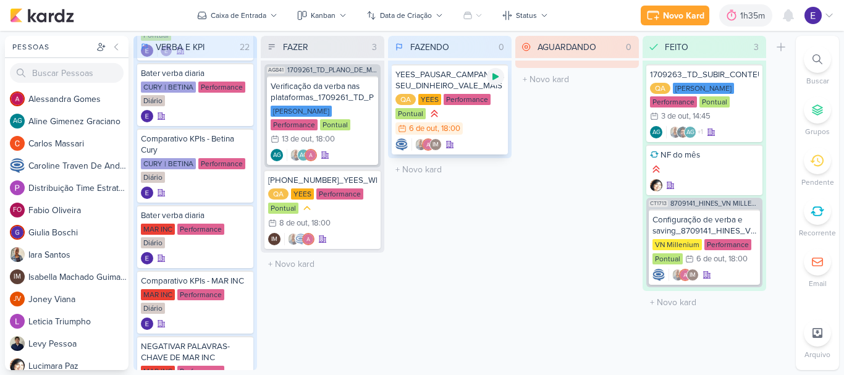
click at [496, 78] on icon at bounding box center [495, 76] width 6 height 7
click at [485, 118] on div "QA [GEOGRAPHIC_DATA] Performance Pontual 6/10 [DATE] 18:00" at bounding box center [449, 115] width 109 height 42
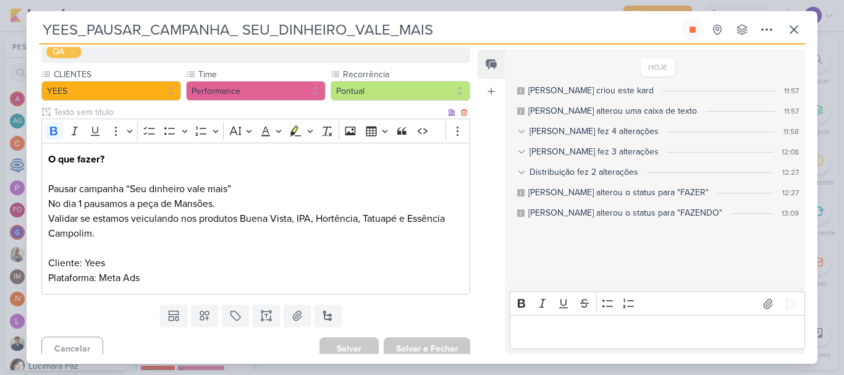
scroll to position [145, 0]
